Goal: Check status: Check status

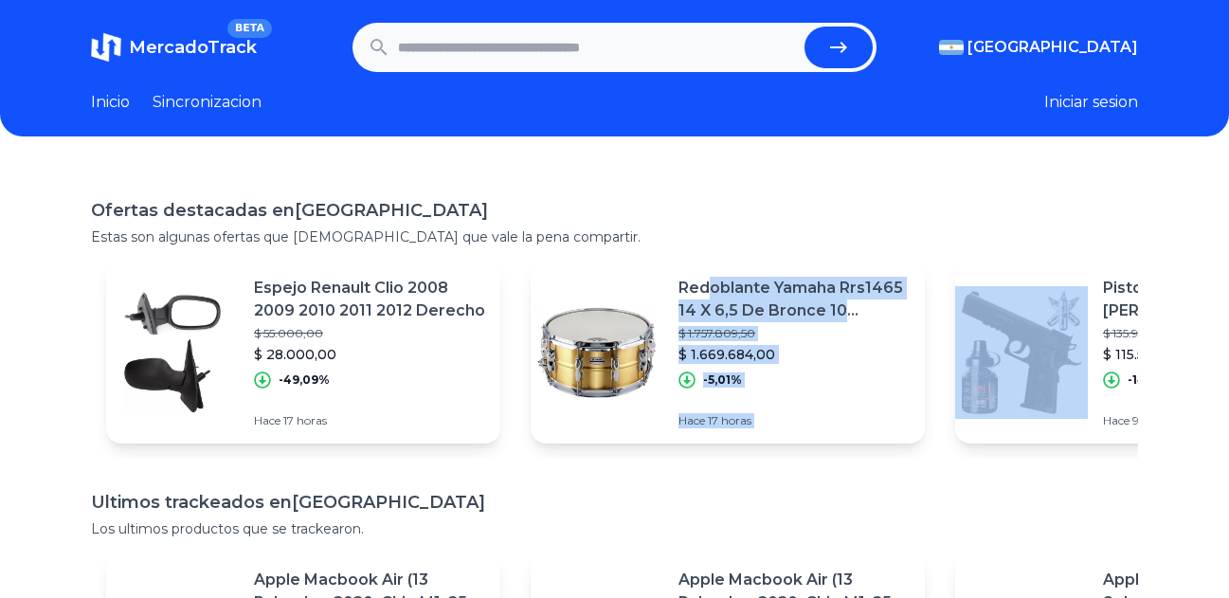
drag, startPoint x: 1066, startPoint y: 356, endPoint x: 725, endPoint y: 241, distance: 360.1
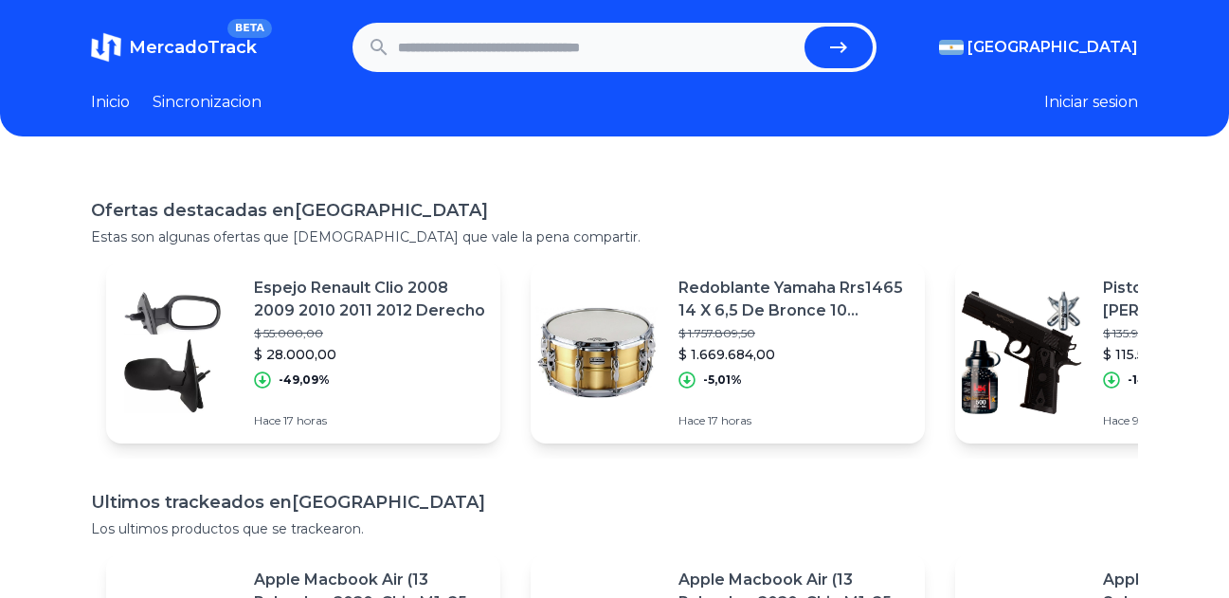
click at [781, 178] on div "Ofertas destacadas en [GEOGRAPHIC_DATA] Estas son algunas ofertas que [DEMOGRAP…" at bounding box center [614, 474] width 1229 height 614
click at [1075, 334] on img at bounding box center [1021, 352] width 133 height 133
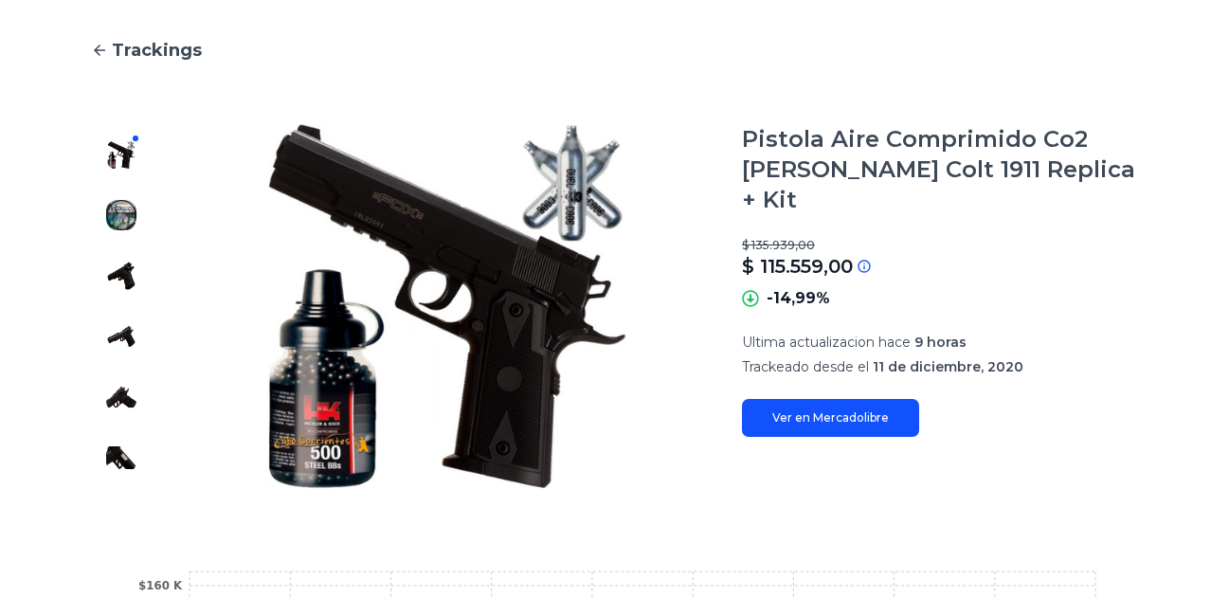
scroll to position [189, 0]
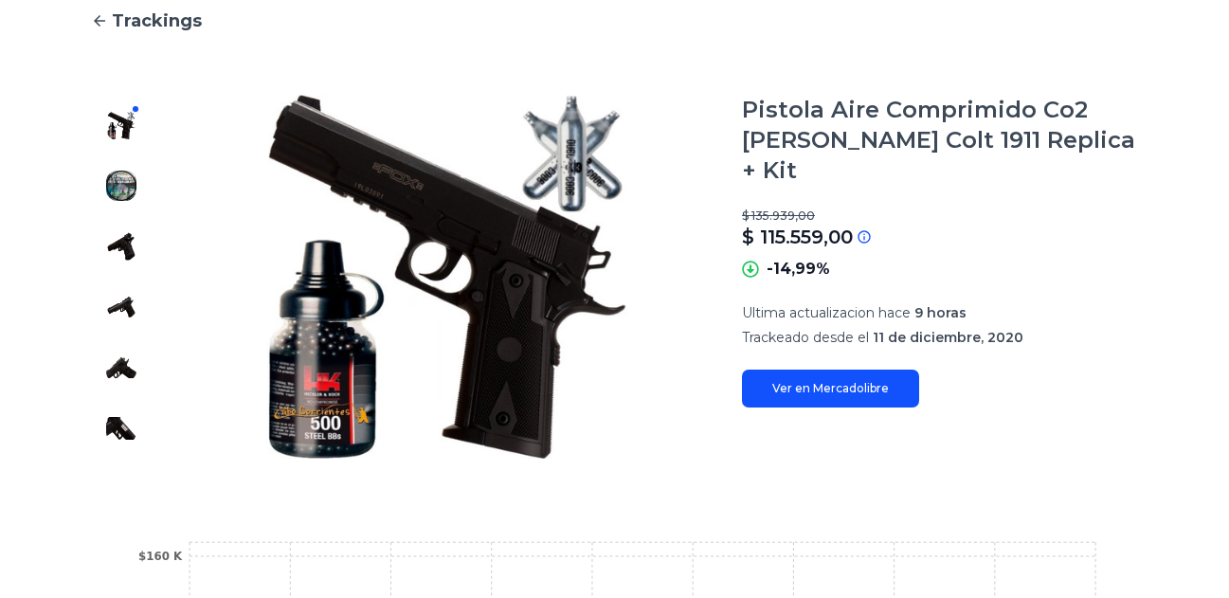
click at [128, 239] on img at bounding box center [121, 246] width 30 height 30
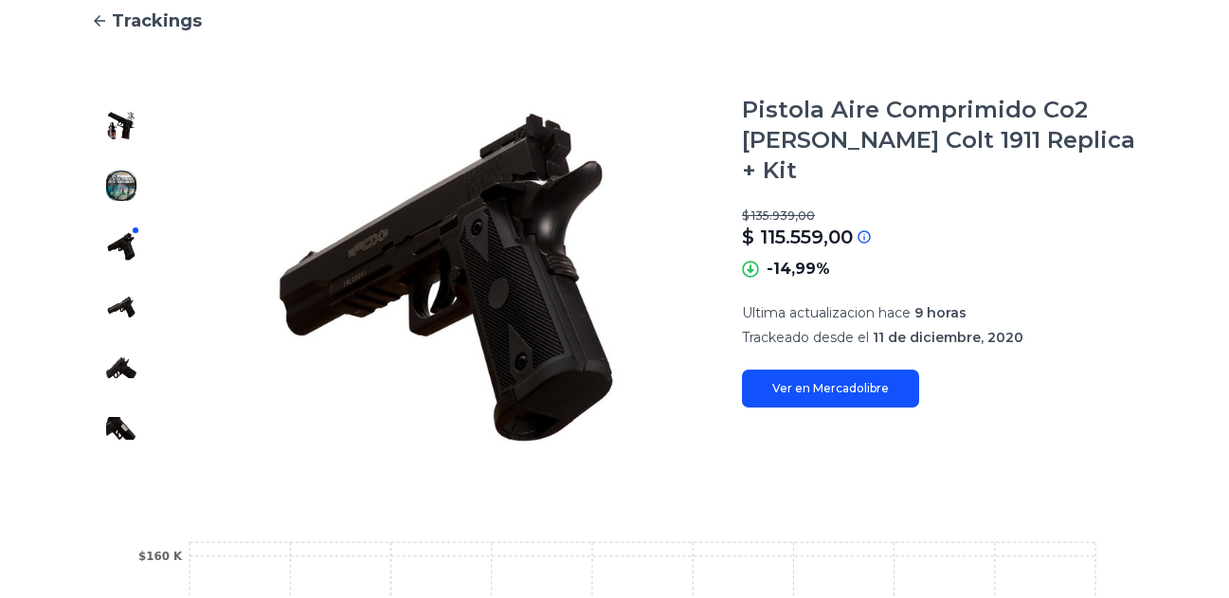
click at [126, 183] on img at bounding box center [121, 186] width 30 height 30
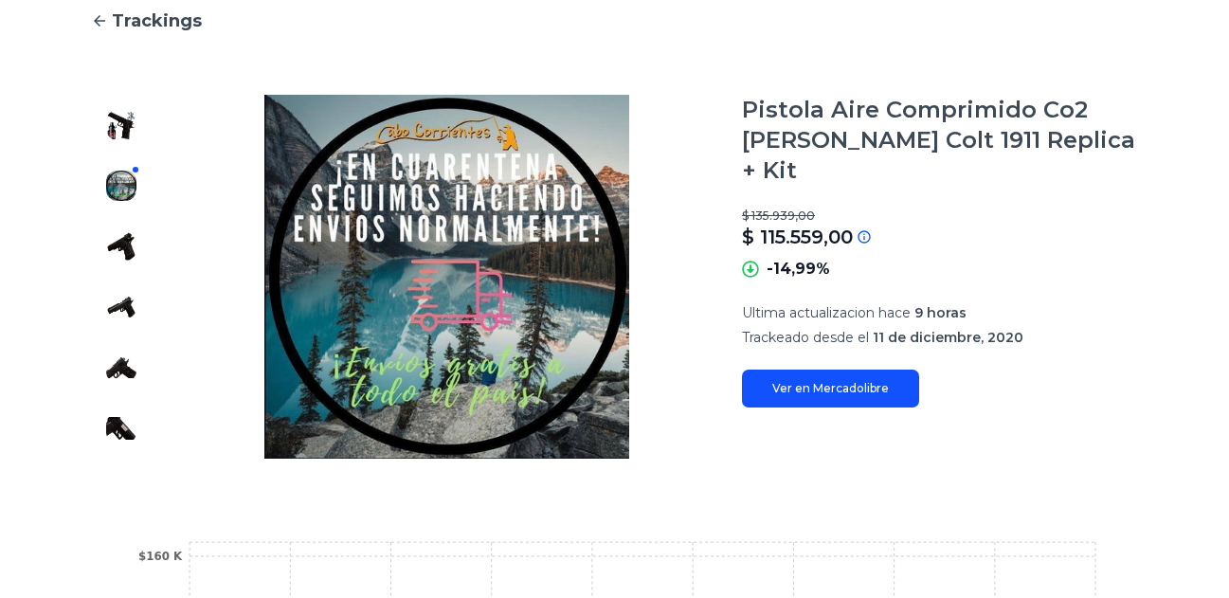
click at [123, 241] on img at bounding box center [121, 246] width 30 height 30
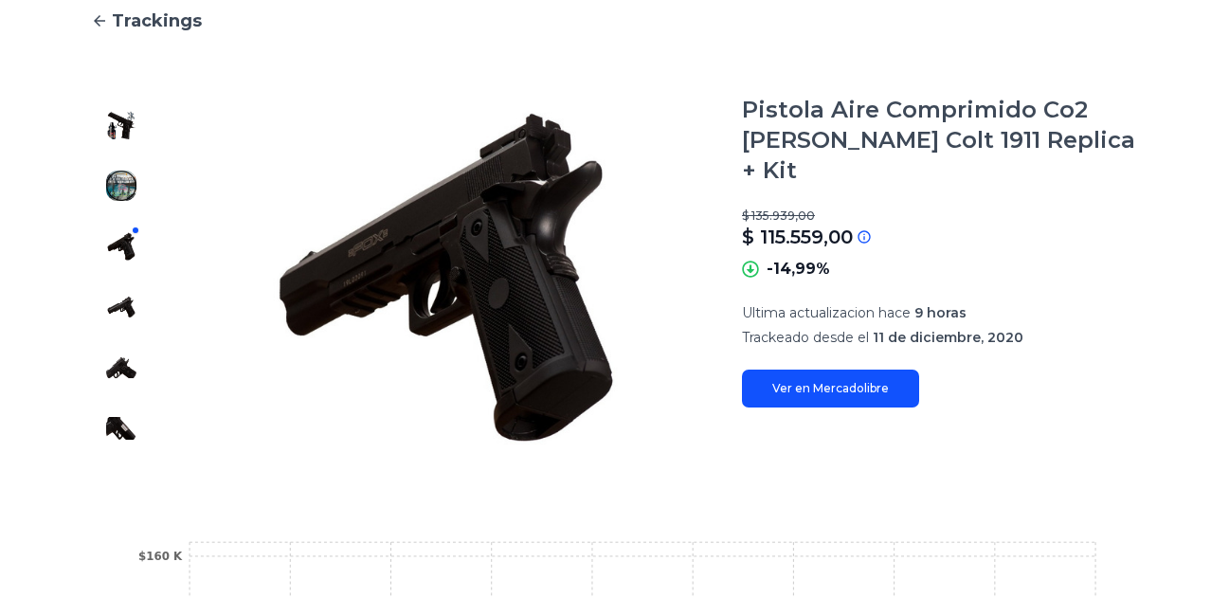
click at [122, 286] on div at bounding box center [121, 277] width 61 height 364
click at [123, 305] on img at bounding box center [121, 307] width 30 height 30
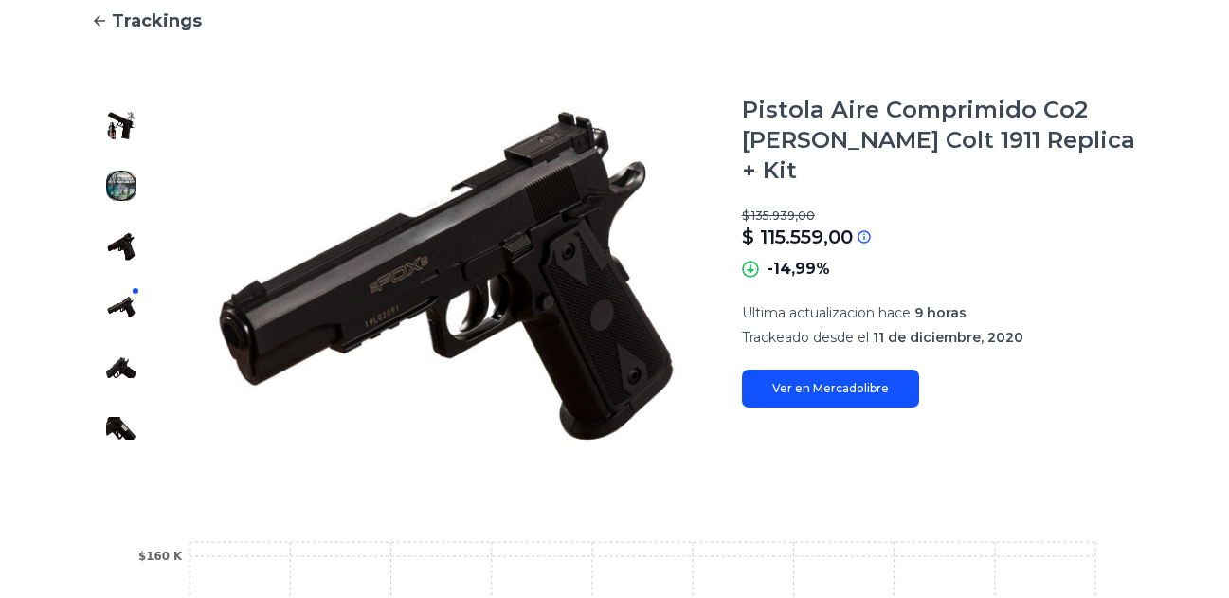
click at [135, 367] on img at bounding box center [121, 367] width 30 height 30
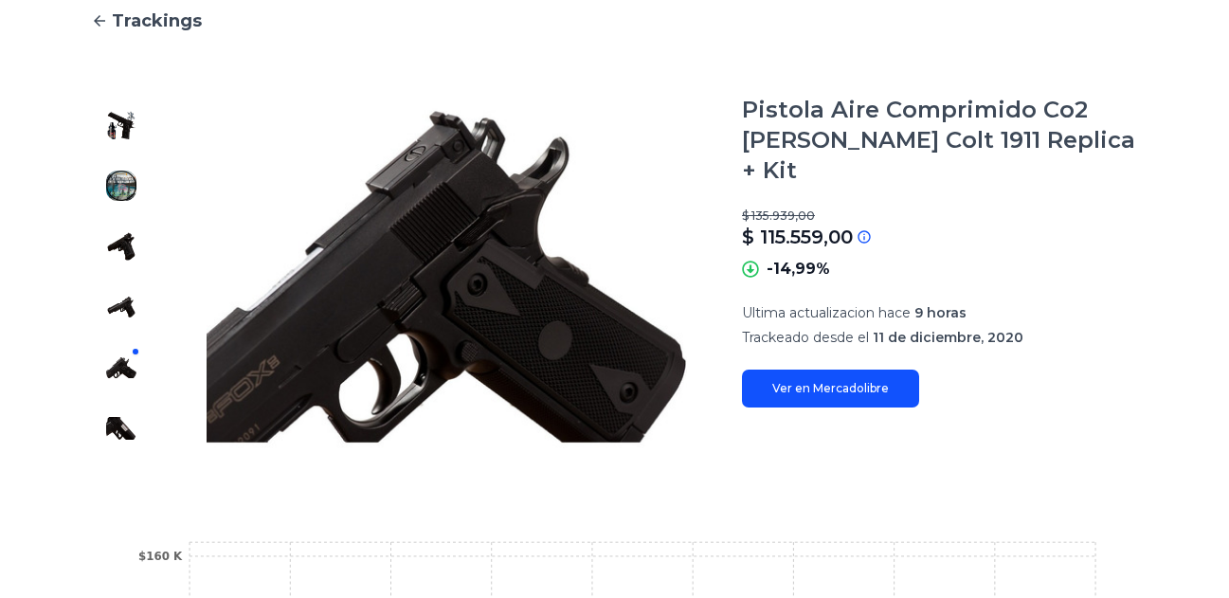
click at [119, 418] on img at bounding box center [121, 428] width 30 height 30
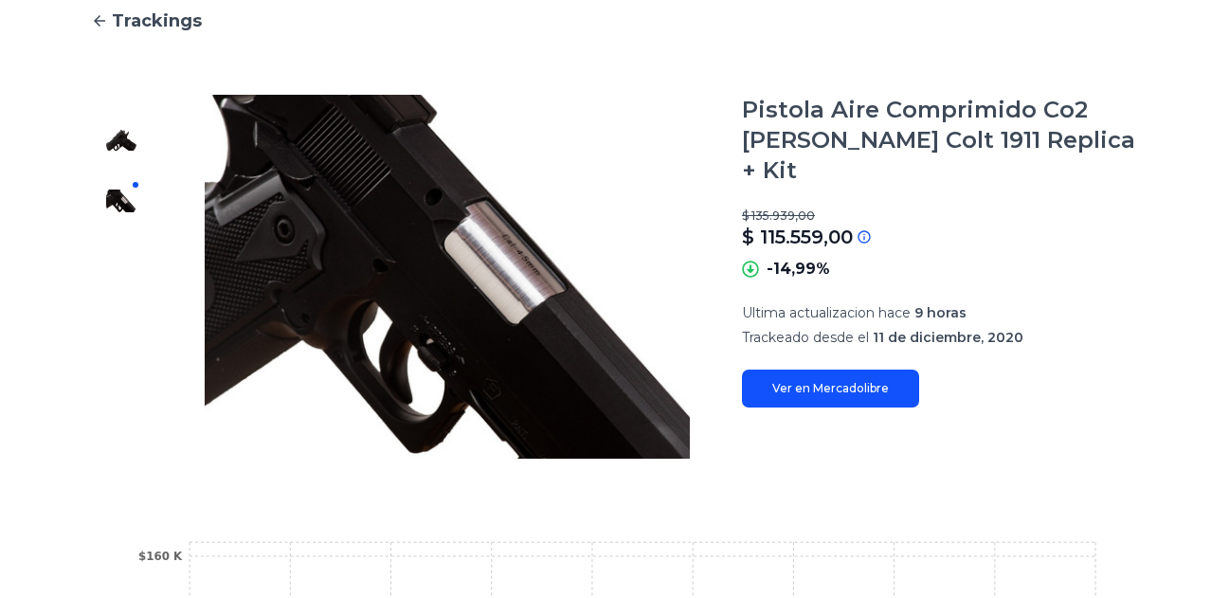
scroll to position [243, 0]
click at [120, 378] on img at bounding box center [121, 367] width 30 height 30
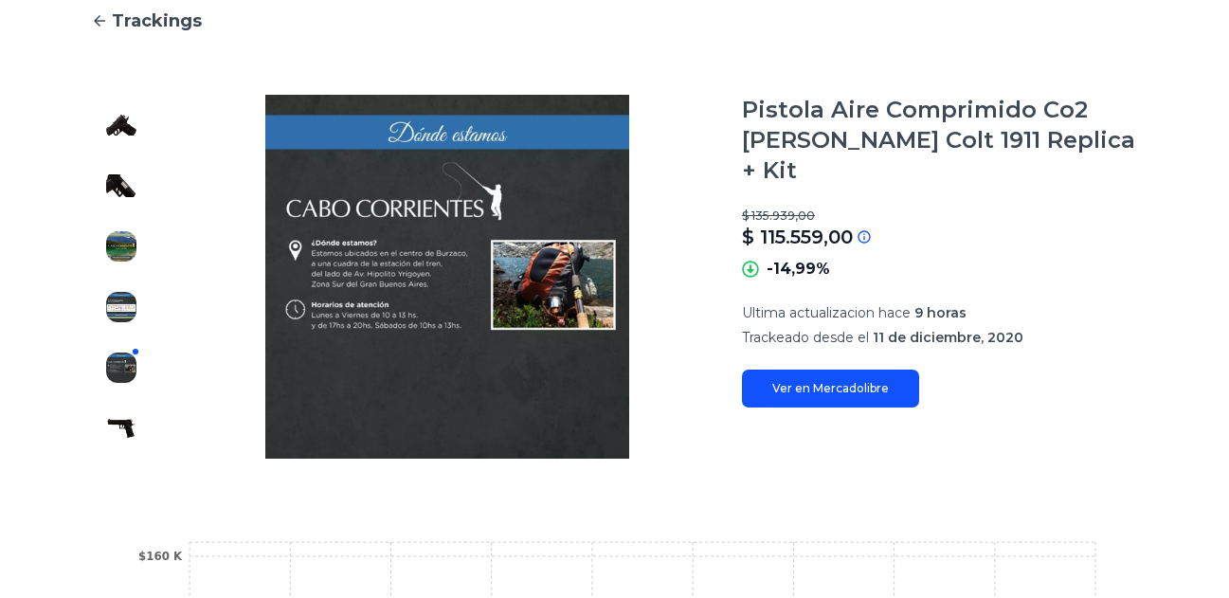
click at [128, 313] on img at bounding box center [121, 307] width 30 height 30
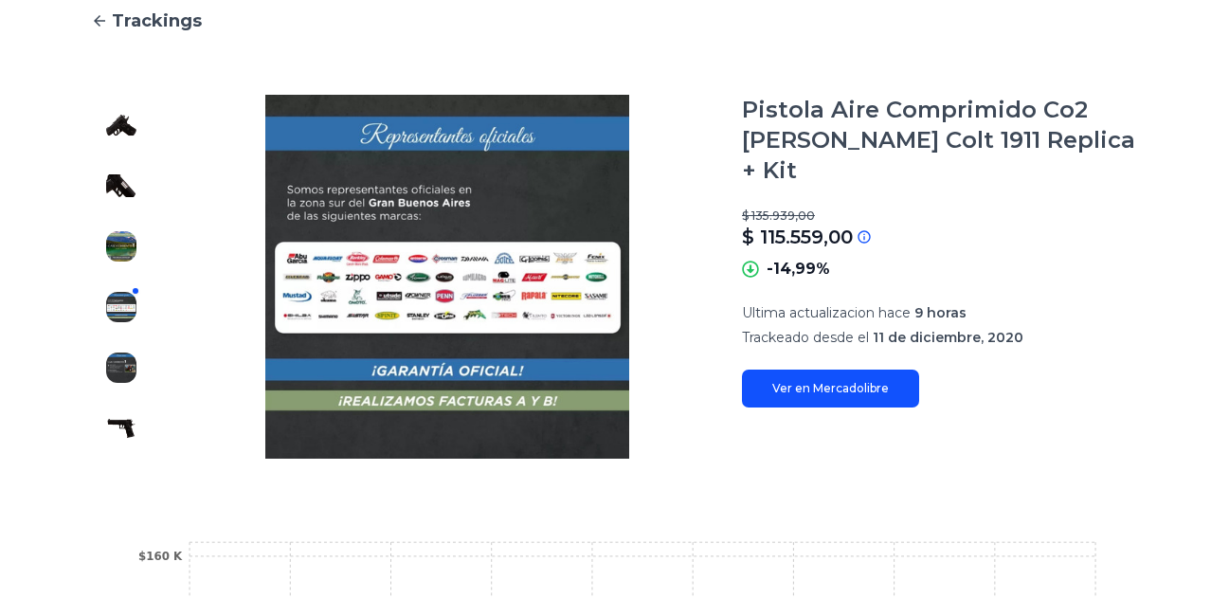
click at [108, 177] on img at bounding box center [121, 186] width 30 height 30
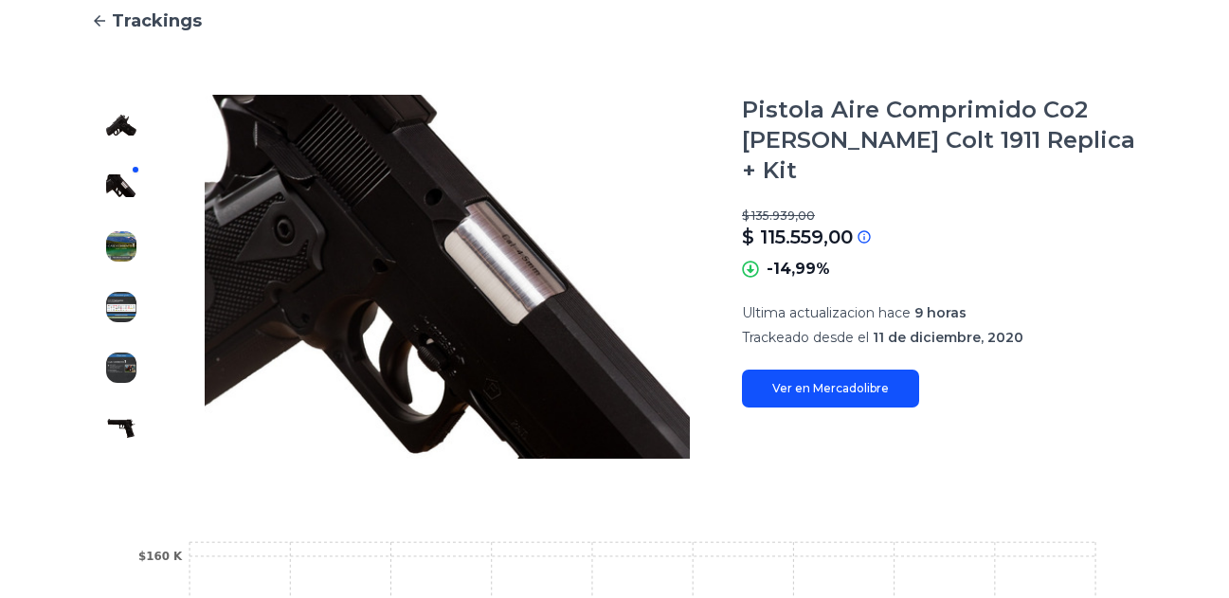
click at [115, 250] on img at bounding box center [121, 246] width 30 height 30
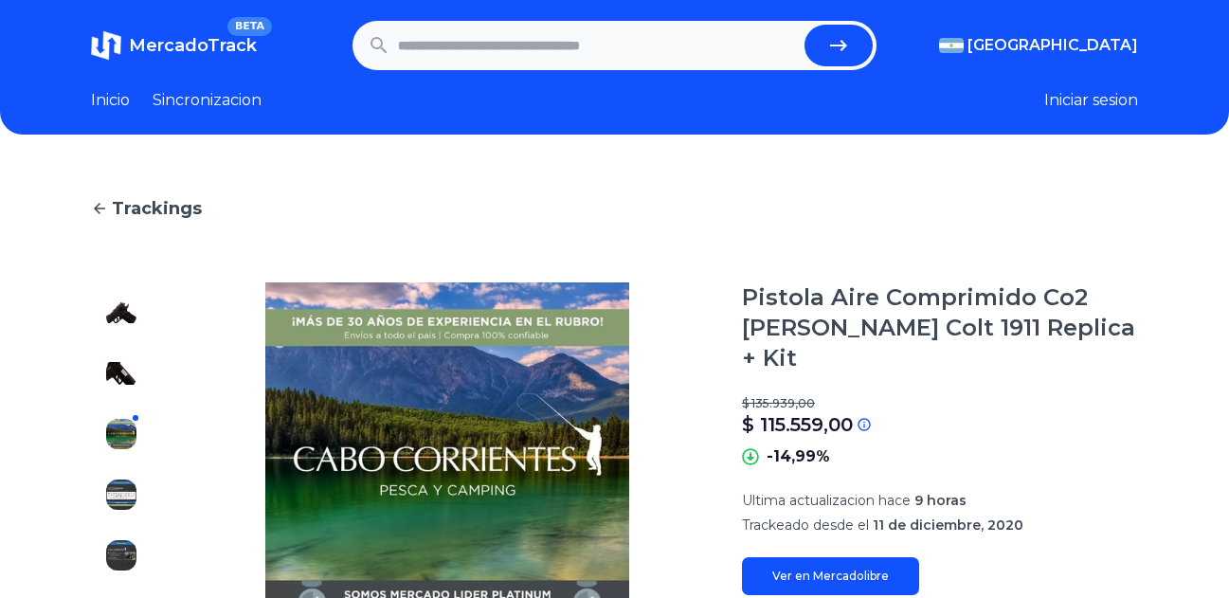
scroll to position [0, 0]
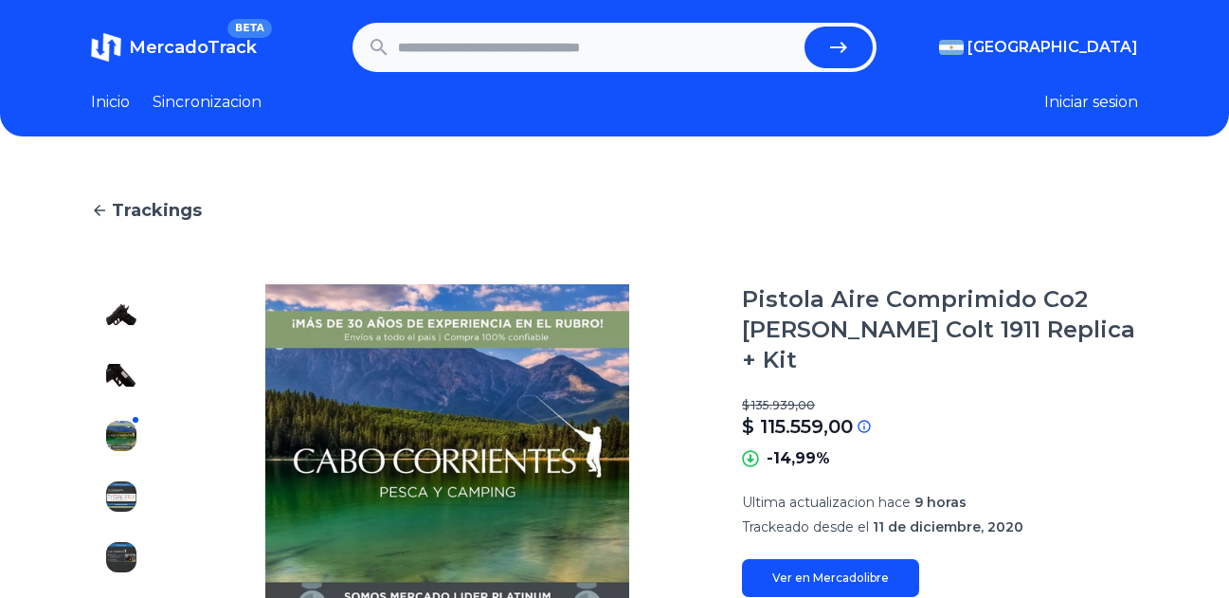
click at [191, 54] on span "MercadoTrack" at bounding box center [193, 47] width 128 height 21
